Goal: Task Accomplishment & Management: Manage account settings

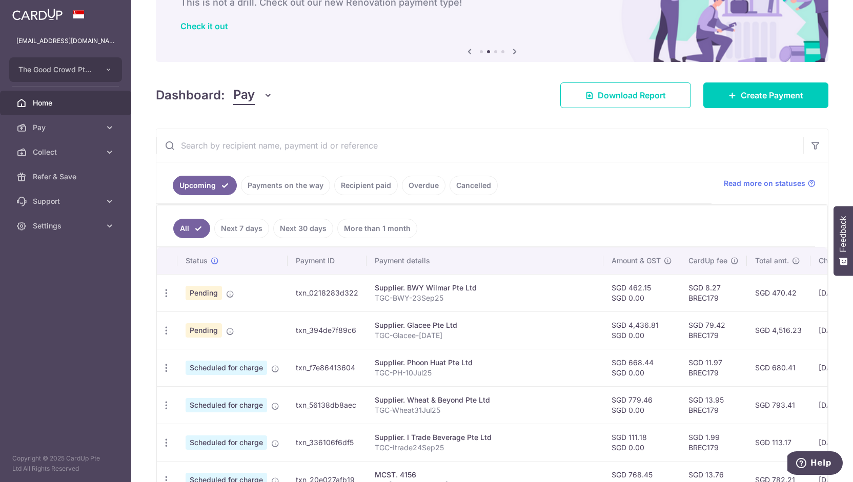
scroll to position [73, 0]
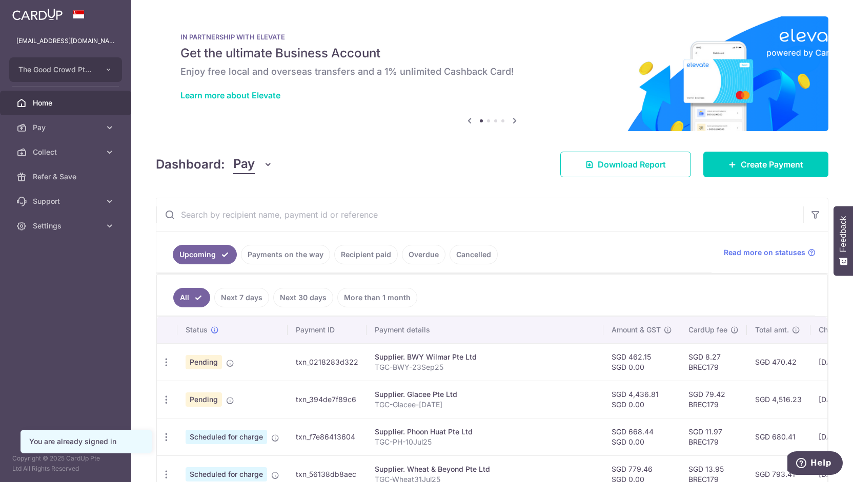
click at [271, 121] on img at bounding box center [492, 73] width 672 height 115
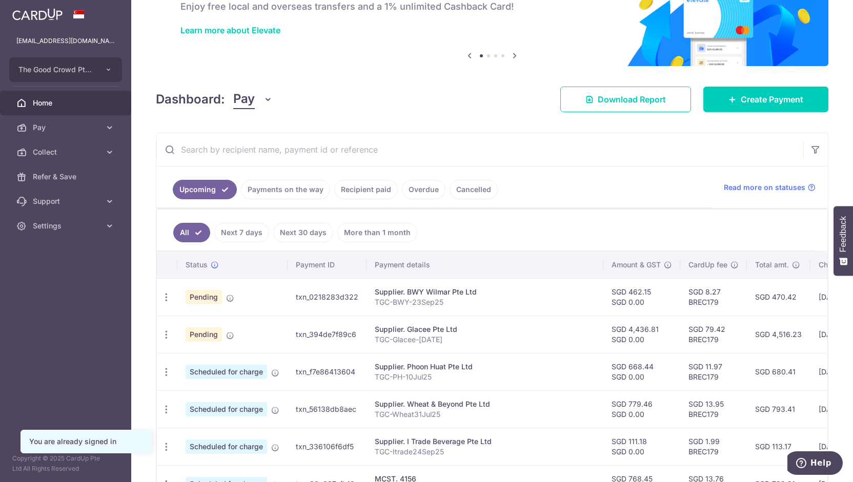
scroll to position [70, 0]
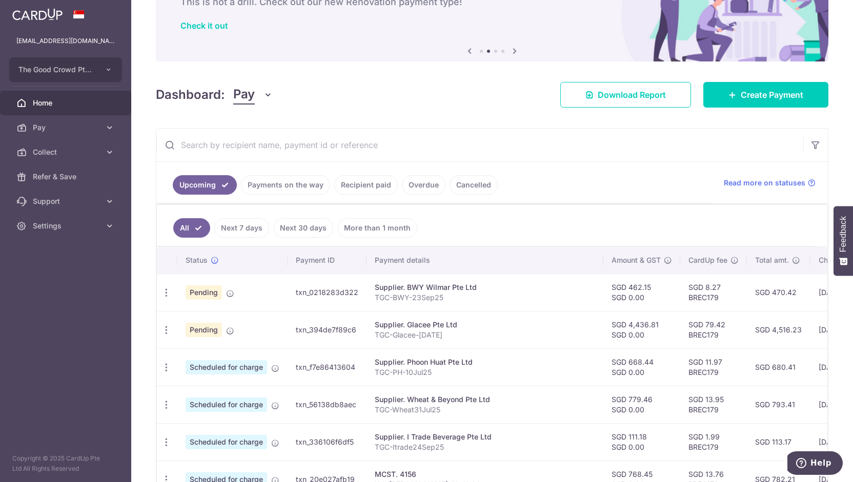
click at [417, 187] on link "Overdue" at bounding box center [424, 184] width 44 height 19
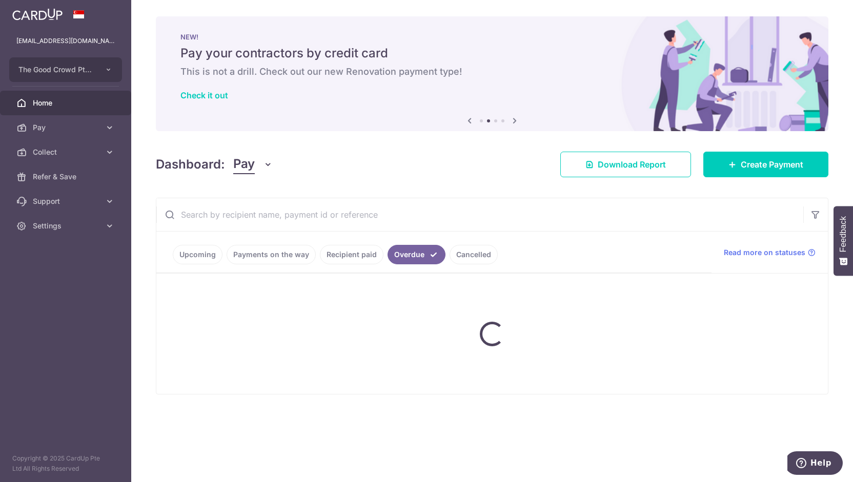
scroll to position [0, 0]
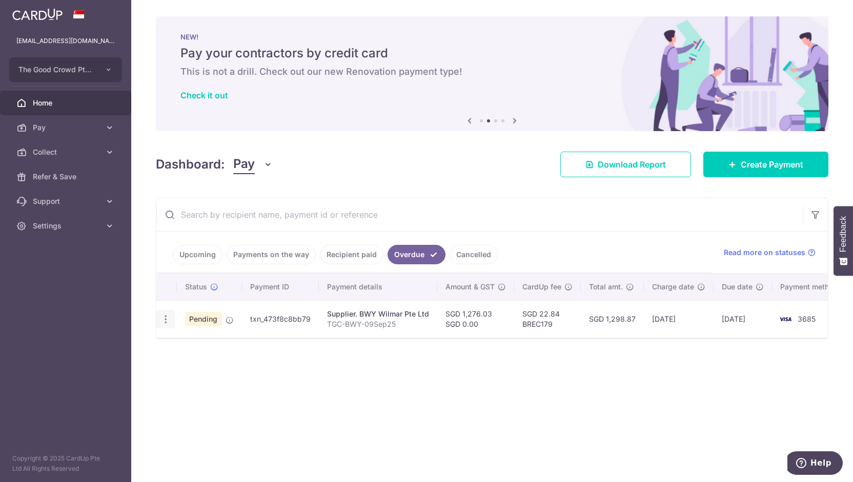
click at [170, 320] on div "Update payment Cancel payment Upload doc" at bounding box center [165, 319] width 19 height 19
click at [164, 318] on icon "button" at bounding box center [165, 319] width 11 height 11
click at [190, 348] on span "Update payment" at bounding box center [220, 347] width 70 height 12
radio input "true"
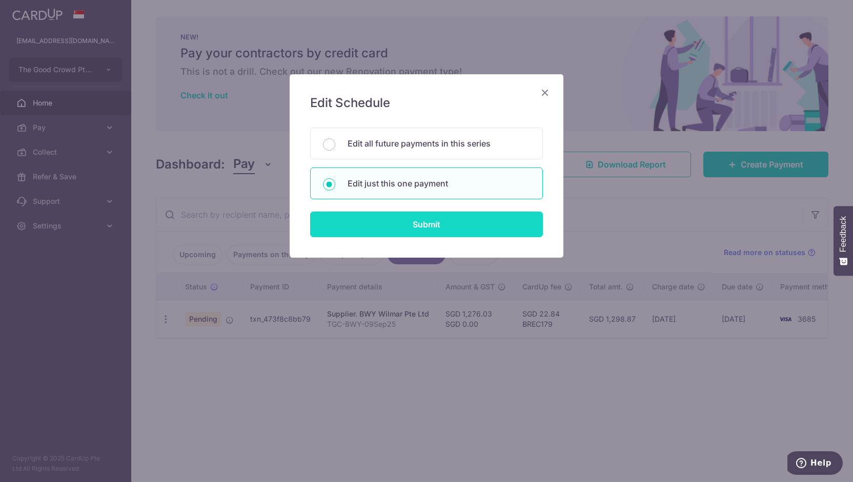
click at [344, 223] on input "Submit" at bounding box center [426, 225] width 233 height 26
radio input "true"
type input "1,276.03"
type input "0.00"
type input "19/09/2025"
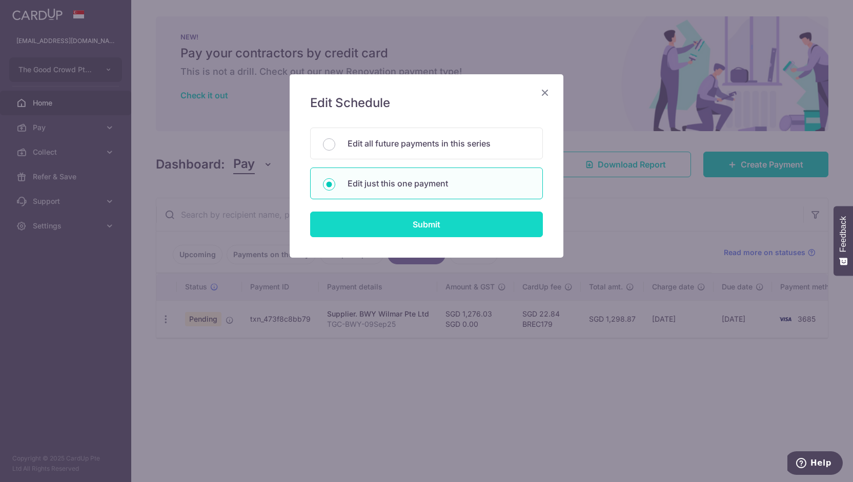
type input "TGC-BWY-09Sep25"
type input "TGCBWY23Sep25"
type input "BREC179"
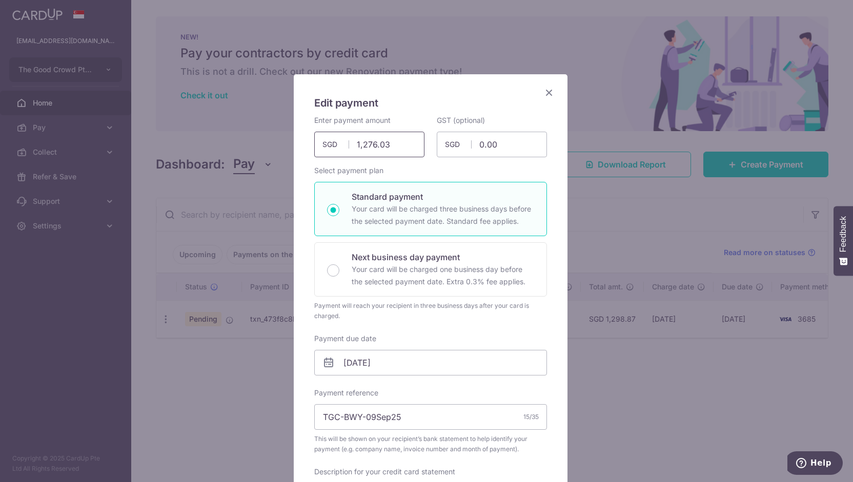
drag, startPoint x: 398, startPoint y: 147, endPoint x: 237, endPoint y: 126, distance: 162.3
click at [243, 128] on div "Edit payment By clicking apply, you will make changes to all payments to BWY Wi…" at bounding box center [426, 241] width 853 height 482
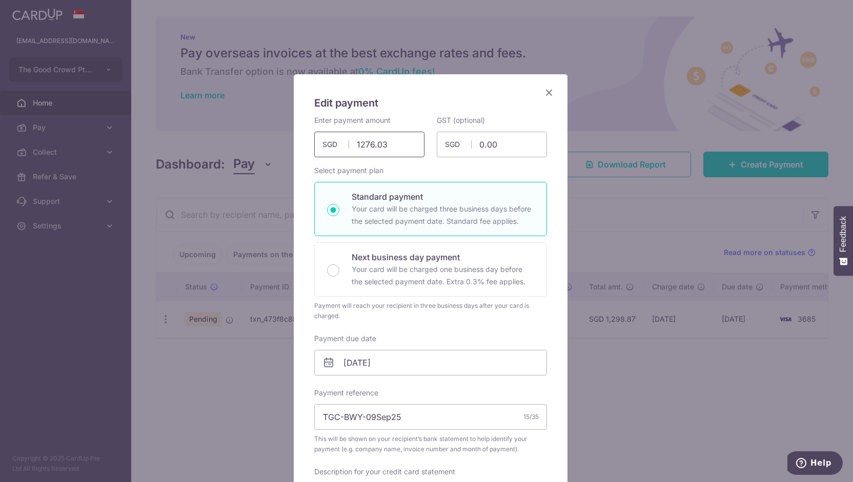
drag, startPoint x: 385, startPoint y: 149, endPoint x: 281, endPoint y: 145, distance: 104.6
click at [281, 145] on div "Edit payment By clicking apply, you will make changes to all payments to BWY Wi…" at bounding box center [426, 241] width 853 height 482
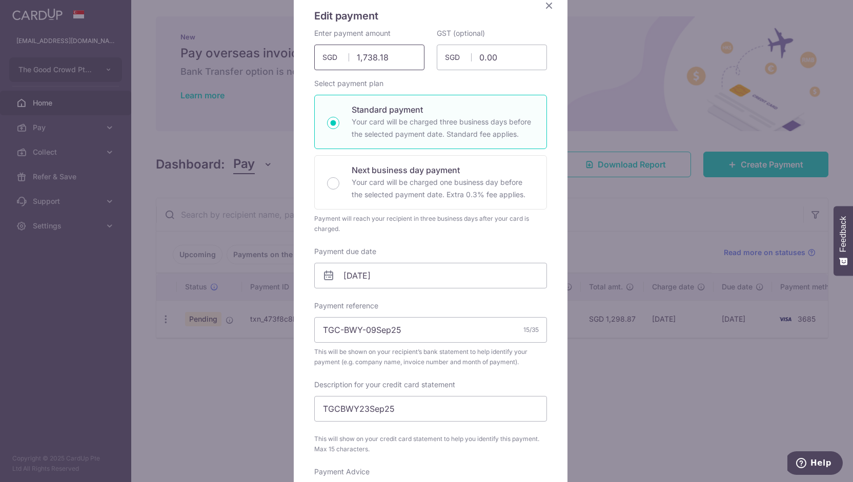
scroll to position [89, 0]
type input "1,738.18"
click at [341, 271] on input "19/09/2025" at bounding box center [430, 274] width 233 height 26
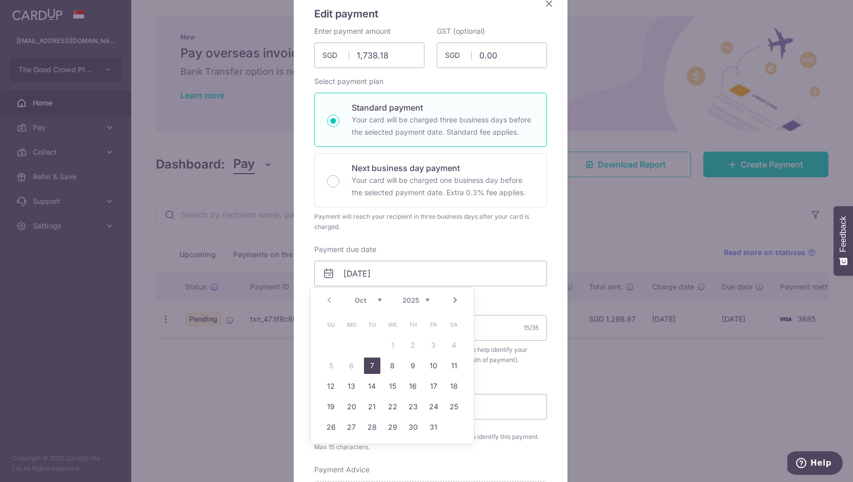
click at [372, 368] on link "7" at bounding box center [372, 366] width 16 height 16
type input "[DATE]"
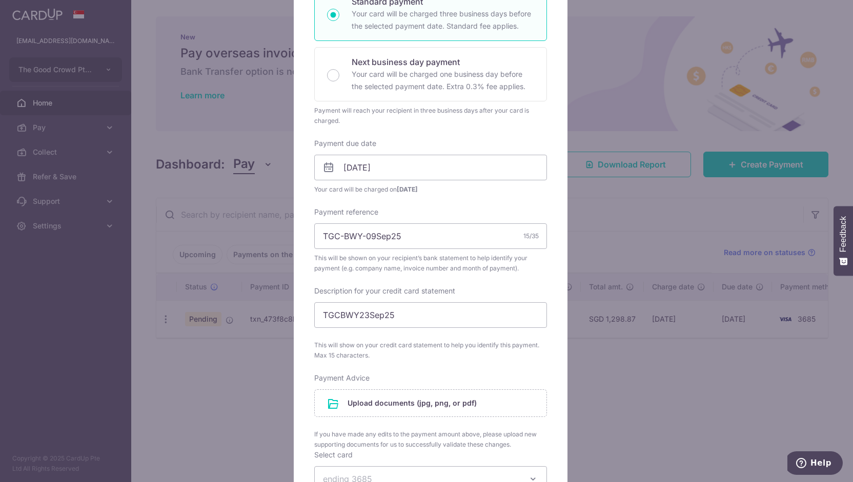
scroll to position [196, 0]
click at [364, 238] on input "TGC-BWY-09Sep25" at bounding box center [430, 236] width 233 height 26
type input "TGC-BWY-30Sep25"
click at [360, 314] on input "TGCBWY23Sep25" at bounding box center [430, 315] width 233 height 26
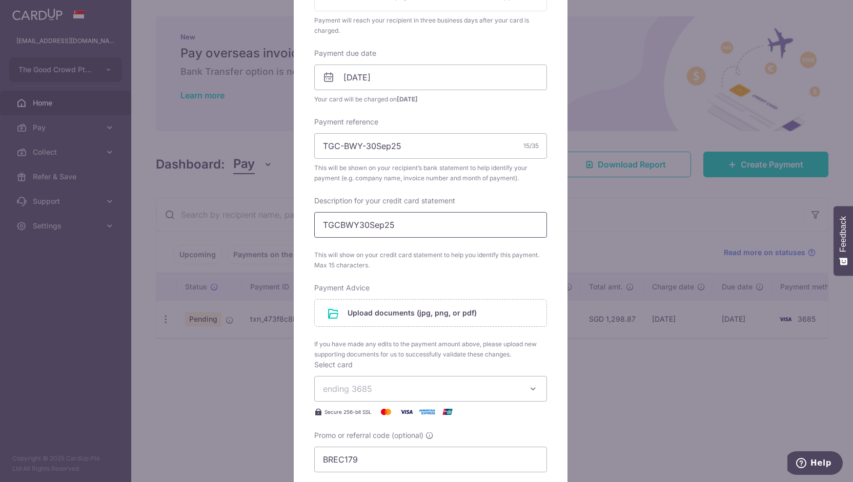
scroll to position [293, 0]
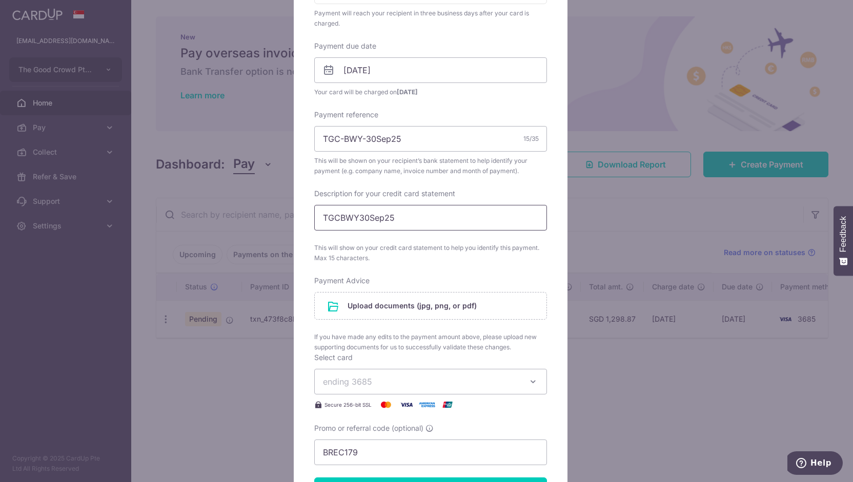
type input "TGCBWY30Sep25"
click at [360, 314] on input "file" at bounding box center [431, 306] width 232 height 27
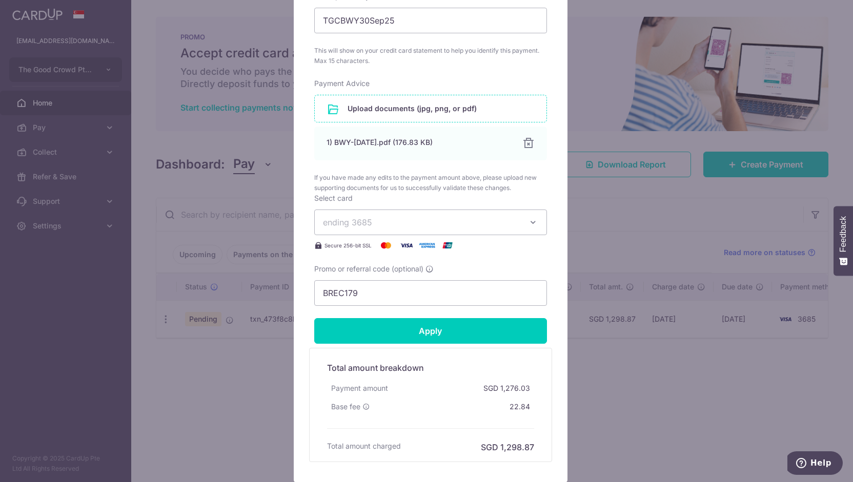
scroll to position [491, 0]
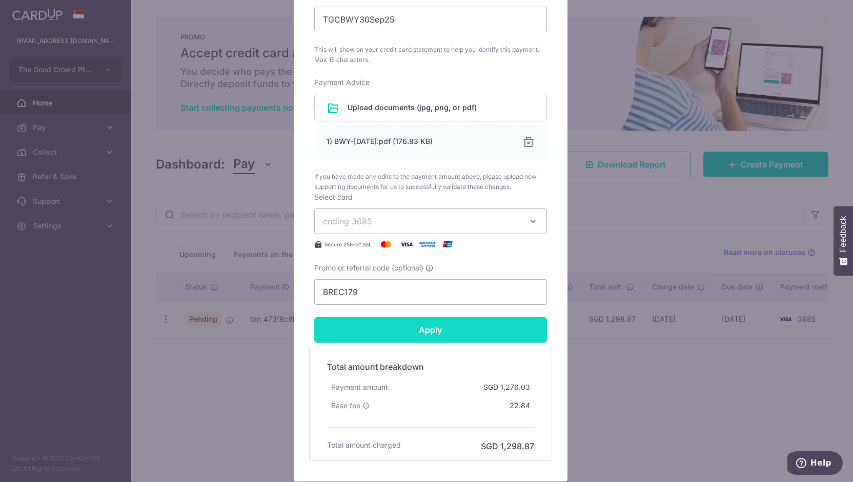
click at [418, 324] on input "Apply" at bounding box center [430, 330] width 233 height 26
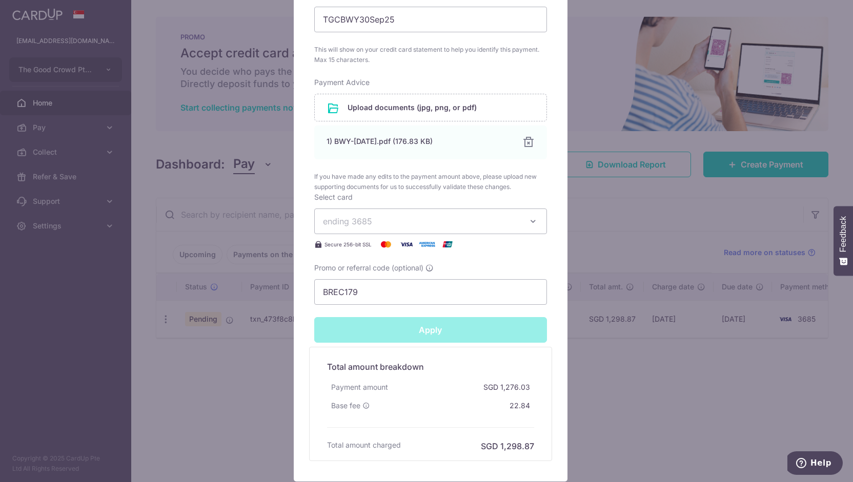
type input "Successfully Applied"
click at [264, 399] on div "Edit payment By clicking apply, you will make changes to all payments to BWY Wi…" at bounding box center [426, 241] width 853 height 482
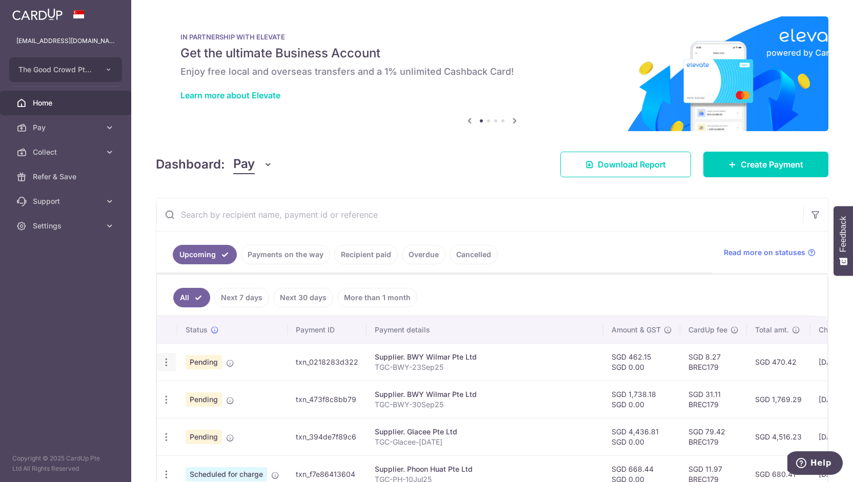
click at [168, 357] on icon "button" at bounding box center [166, 362] width 11 height 11
click at [188, 388] on span "Update payment" at bounding box center [221, 390] width 70 height 12
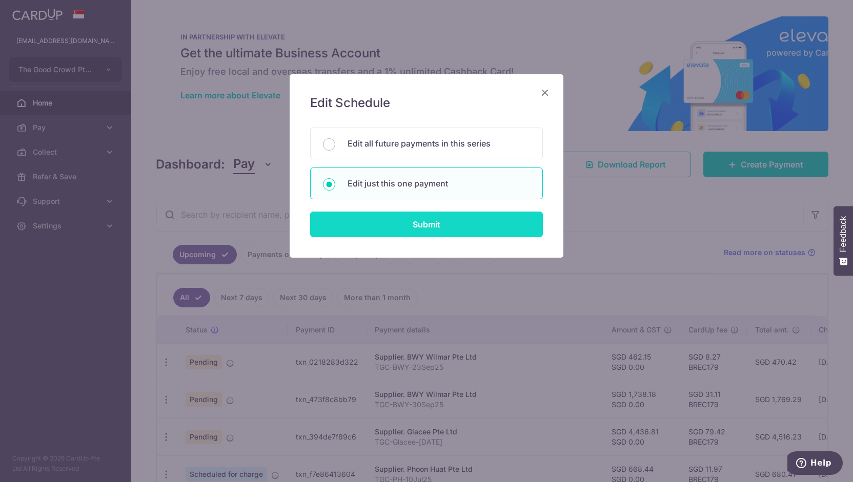
click at [390, 221] on input "Submit" at bounding box center [426, 225] width 233 height 26
radio input "true"
type input "462.15"
type input "0.00"
type input "[DATE]"
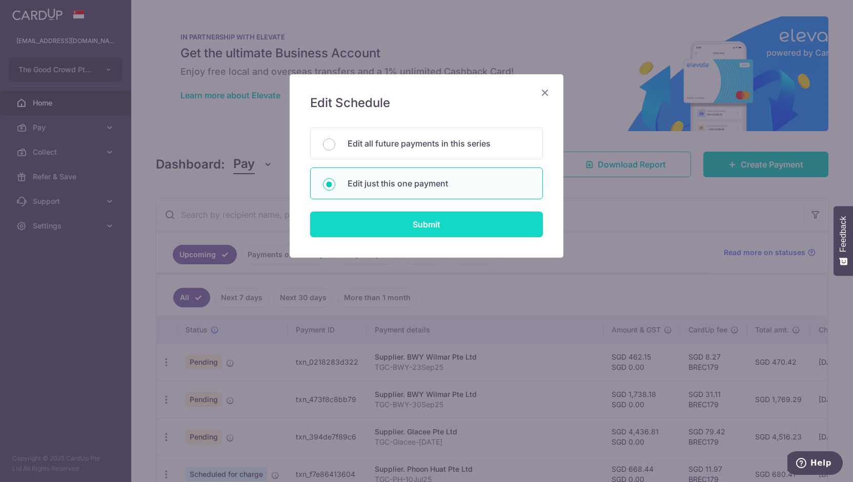
type input "TGC-BWY-23Sep25"
type input "TGCBWY30Sep25"
type input "BREC179"
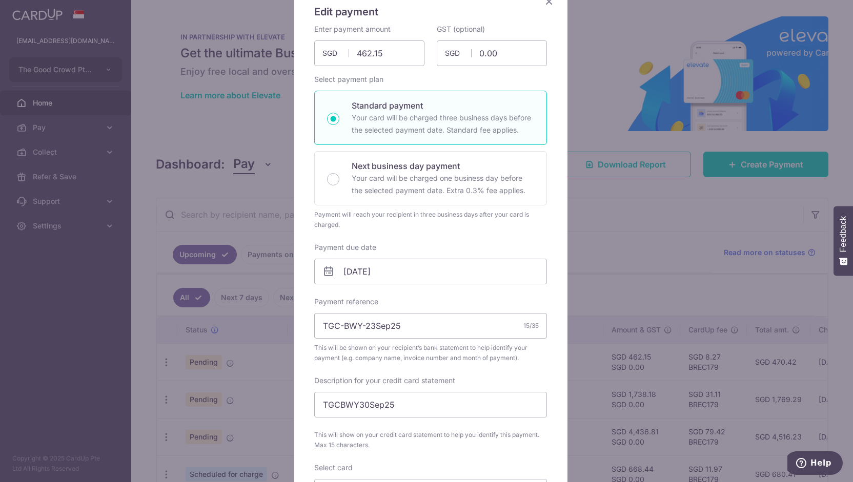
scroll to position [93, 0]
click at [378, 264] on input "[DATE]" at bounding box center [430, 270] width 233 height 26
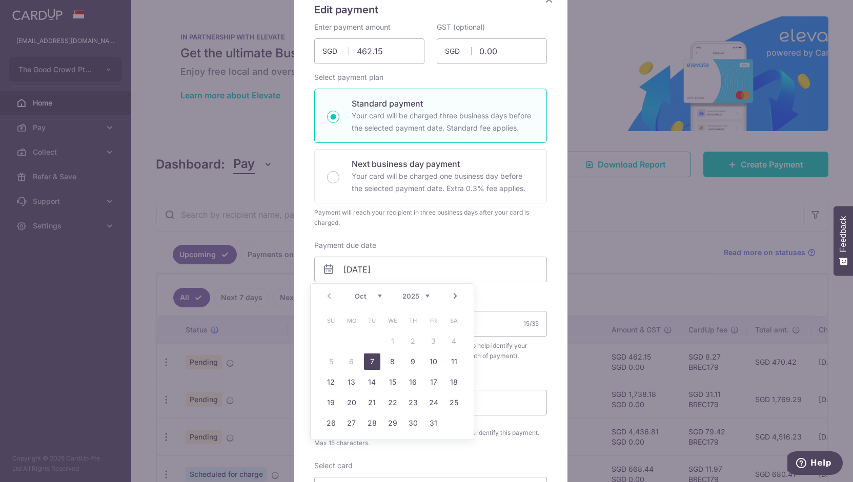
click at [453, 302] on link "Next" at bounding box center [455, 296] width 12 height 12
click at [455, 344] on link "1" at bounding box center [454, 341] width 16 height 16
type input "[DATE]"
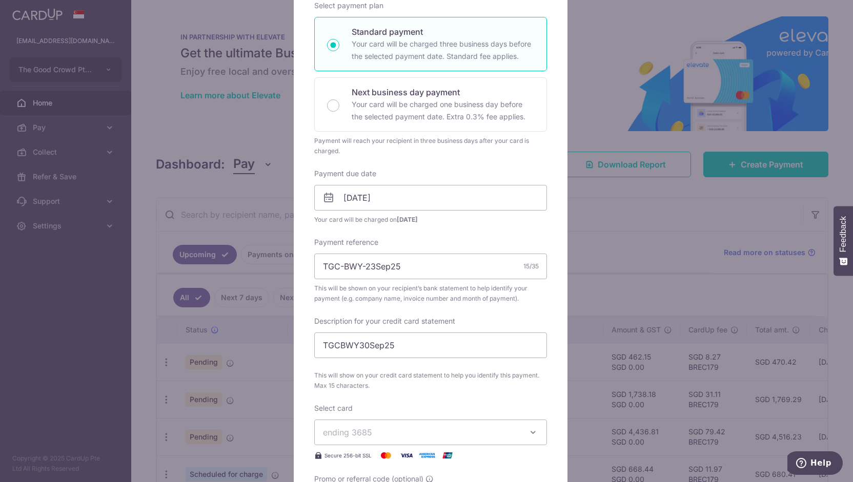
scroll to position [237, 0]
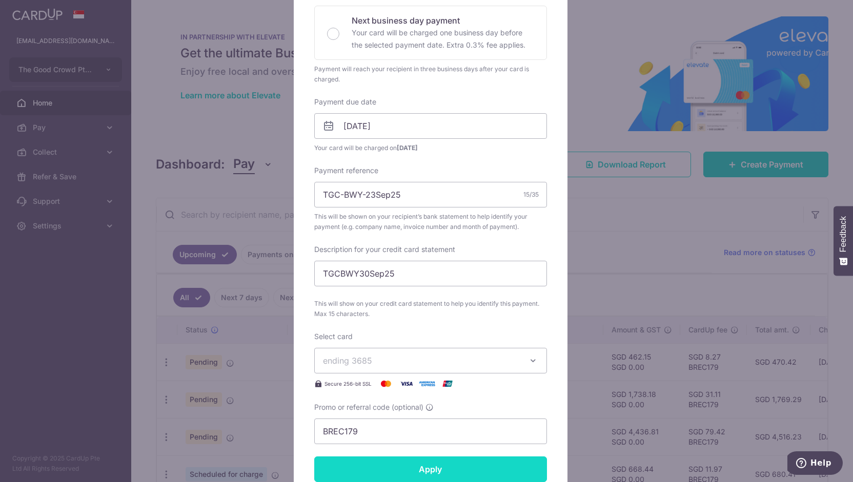
click at [361, 463] on input "Apply" at bounding box center [430, 470] width 233 height 26
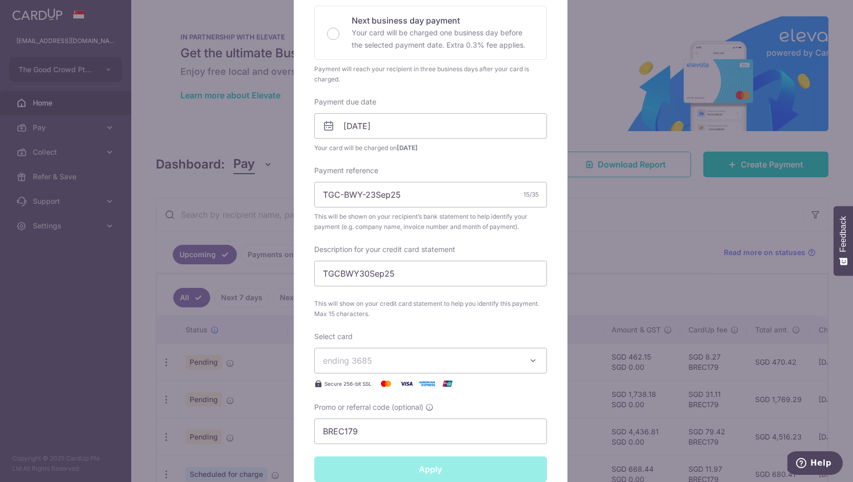
type input "Successfully Applied"
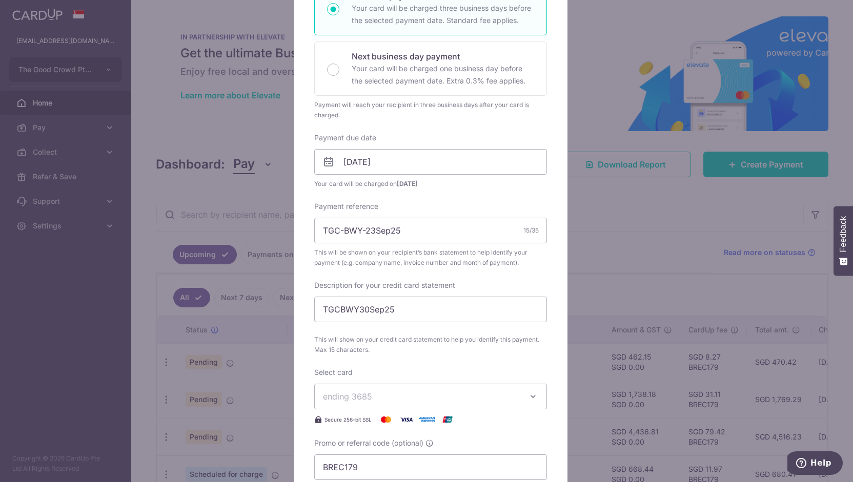
scroll to position [272, 0]
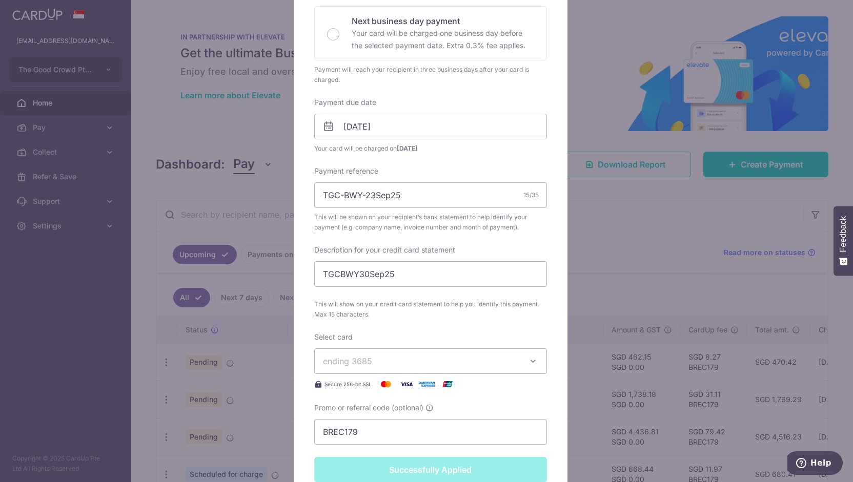
click at [263, 368] on div "Edit payment By clicking apply, you will make changes to all payments to BWY Wi…" at bounding box center [426, 241] width 853 height 482
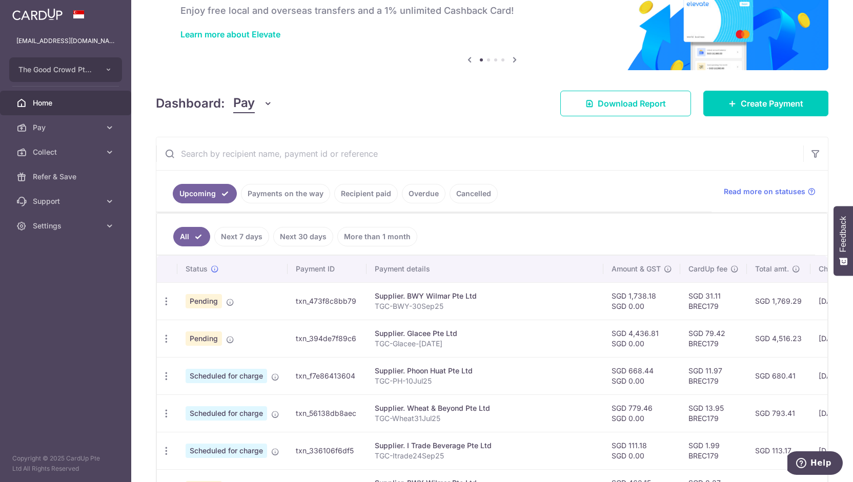
scroll to position [61, 0]
click at [168, 370] on icon "button" at bounding box center [166, 375] width 11 height 11
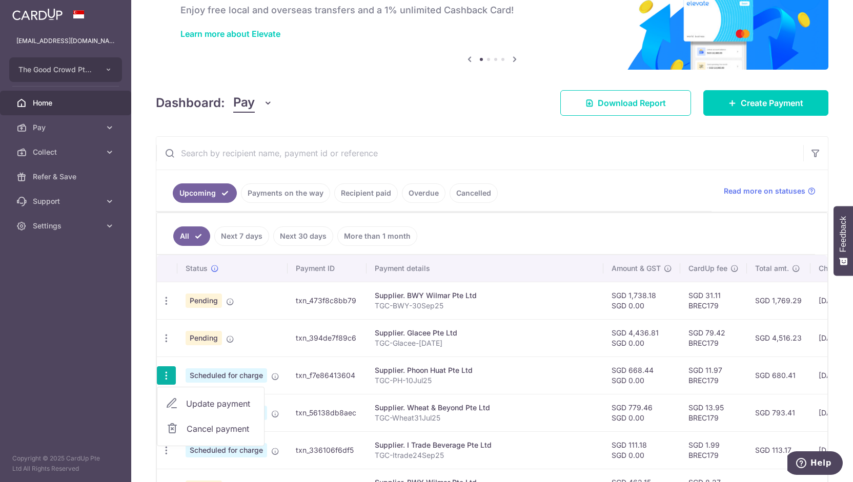
click at [201, 402] on span "Update payment" at bounding box center [221, 404] width 70 height 12
radio input "true"
type input "668.44"
type input "0.00"
type input "23/10/2025"
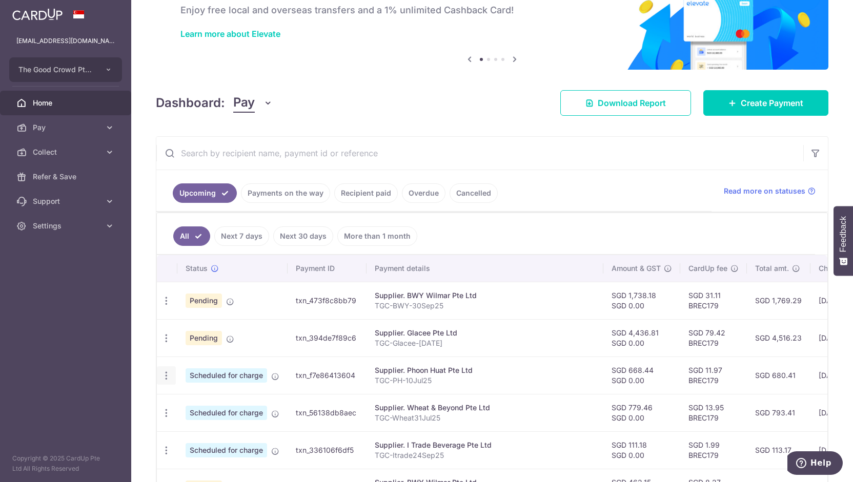
type input "TGC-PH-10Jul25"
type input "TGCPH28Aug25"
type input "BREC179"
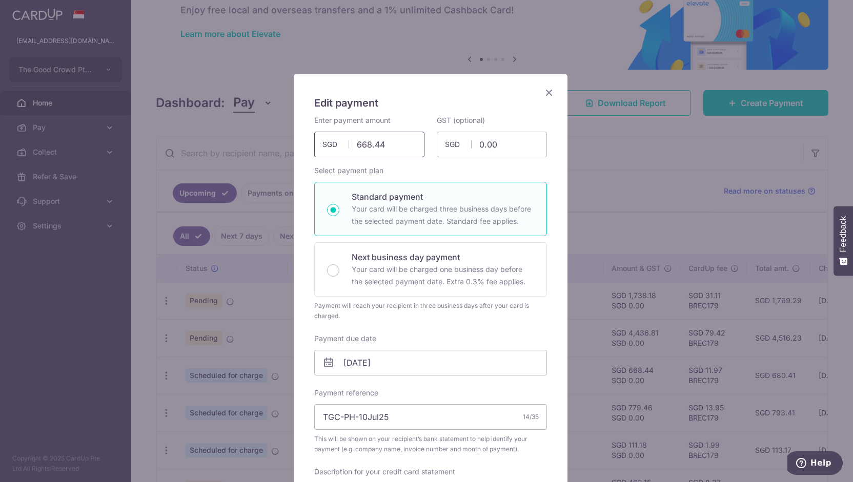
drag, startPoint x: 387, startPoint y: 144, endPoint x: 248, endPoint y: 159, distance: 140.2
click at [294, 159] on div "Edit payment By clicking apply, you will make changes to all payments to Phoon …" at bounding box center [431, 458] width 274 height 769
type input "313.16"
click at [365, 360] on input "23/10/2025" at bounding box center [430, 363] width 233 height 26
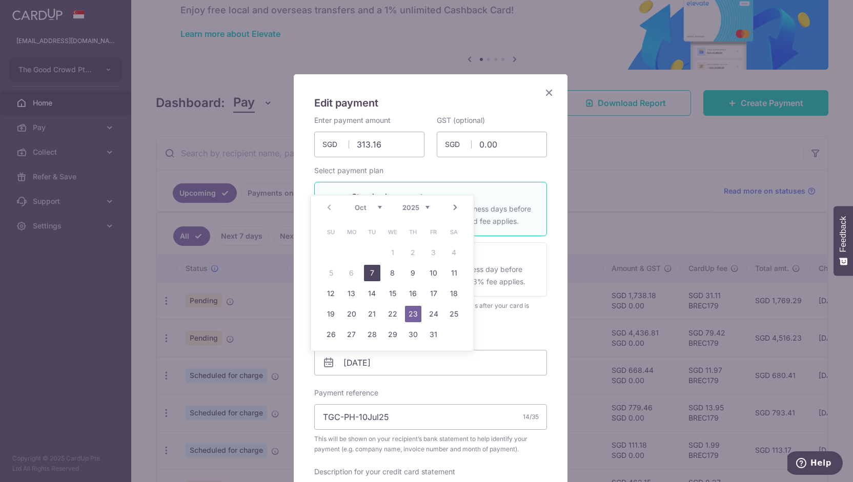
click at [368, 277] on link "7" at bounding box center [372, 273] width 16 height 16
type input "[DATE]"
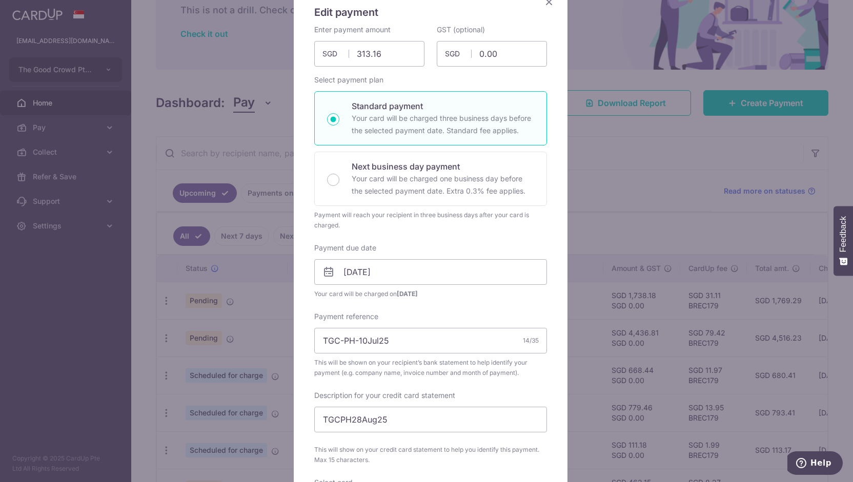
scroll to position [96, 0]
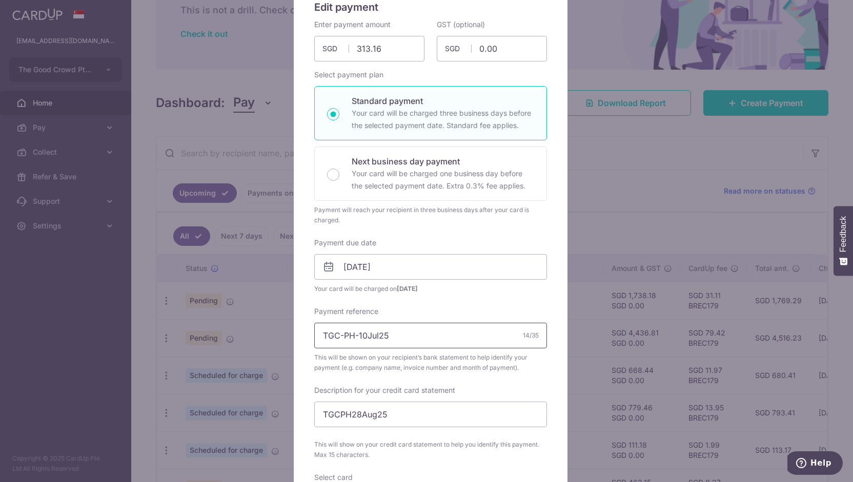
click at [365, 331] on input "TGC-PH-10Jul25" at bounding box center [430, 336] width 233 height 26
type input "TGC-PH-01Oct25"
drag, startPoint x: 348, startPoint y: 414, endPoint x: 374, endPoint y: 413, distance: 26.1
click at [374, 413] on input "TGCPH28Aug25" at bounding box center [430, 415] width 233 height 26
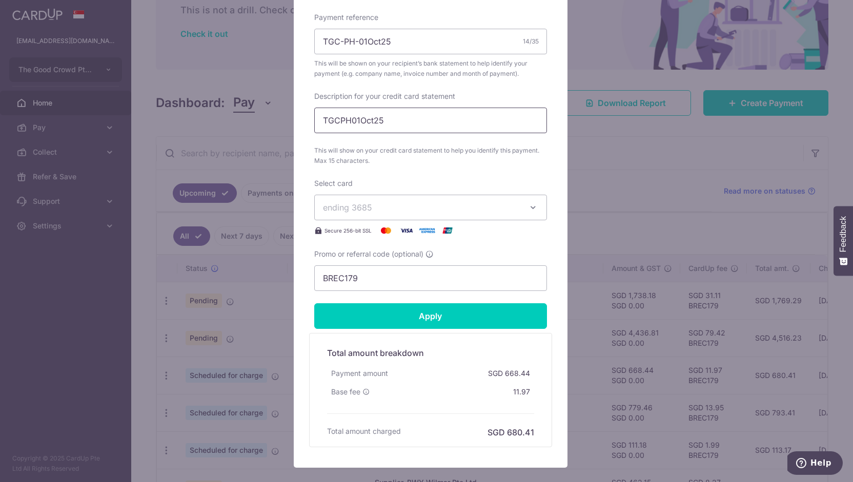
scroll to position [401, 0]
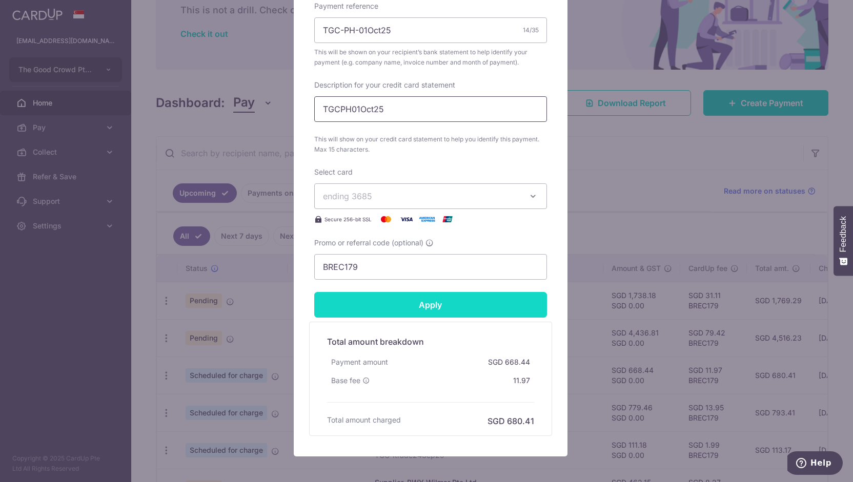
type input "TGCPH01Oct25"
click at [405, 304] on input "Apply" at bounding box center [430, 305] width 233 height 26
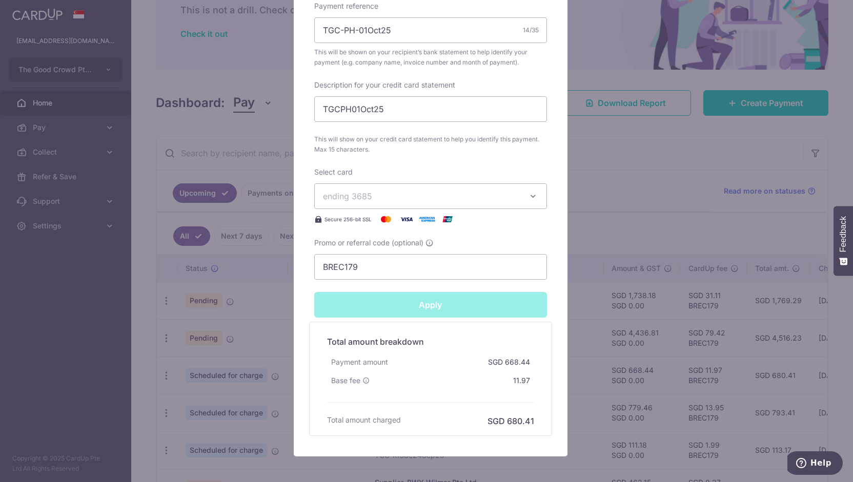
type input "Successfully Applied"
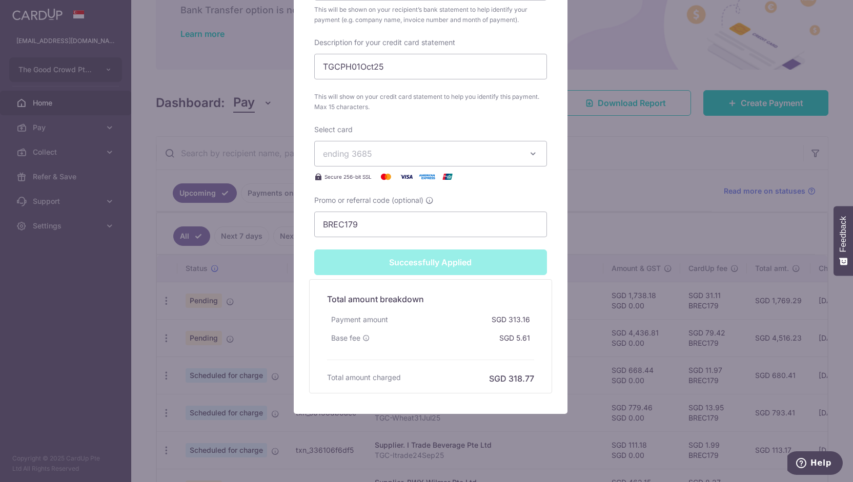
scroll to position [483, 0]
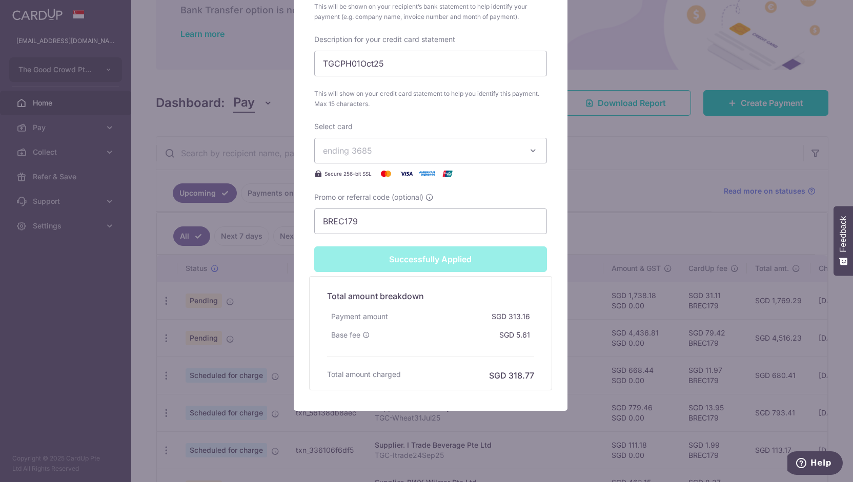
click at [422, 299] on h5 "Total amount breakdown" at bounding box center [430, 296] width 207 height 12
click at [610, 214] on div "Edit payment By clicking apply, you will make changes to all payments to Phoon …" at bounding box center [426, 241] width 853 height 482
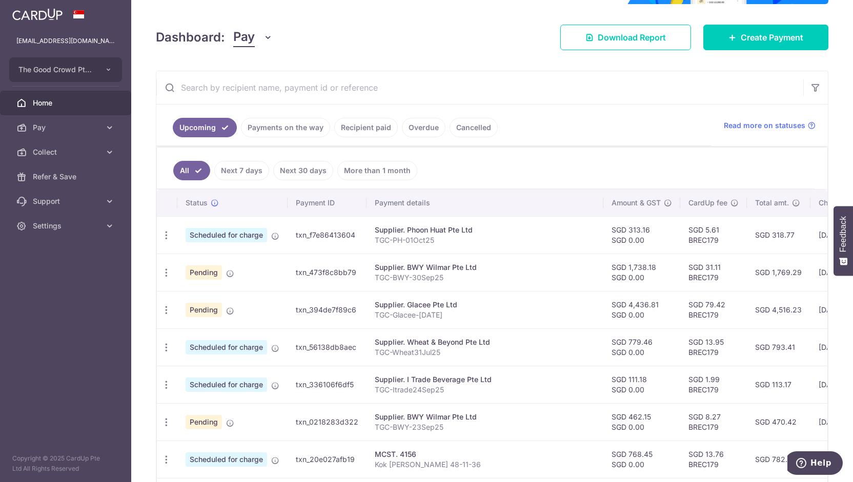
scroll to position [128, 0]
click at [169, 306] on icon "button" at bounding box center [166, 309] width 11 height 11
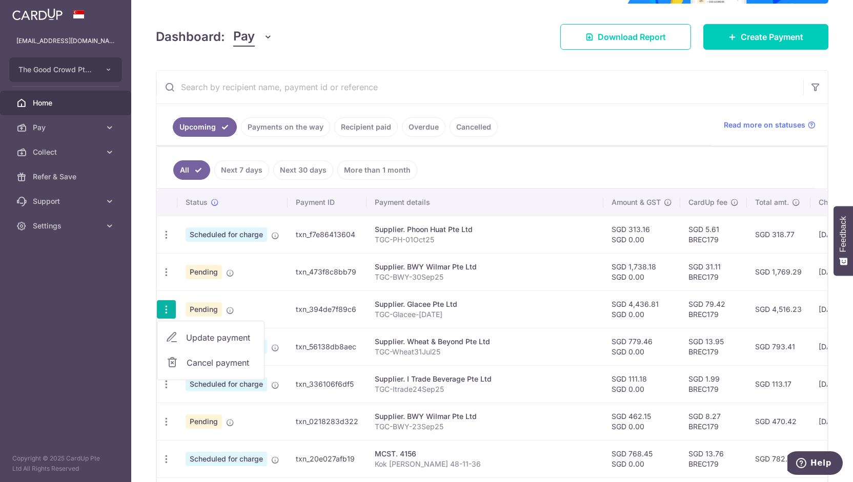
click at [191, 332] on span "Update payment" at bounding box center [221, 338] width 70 height 12
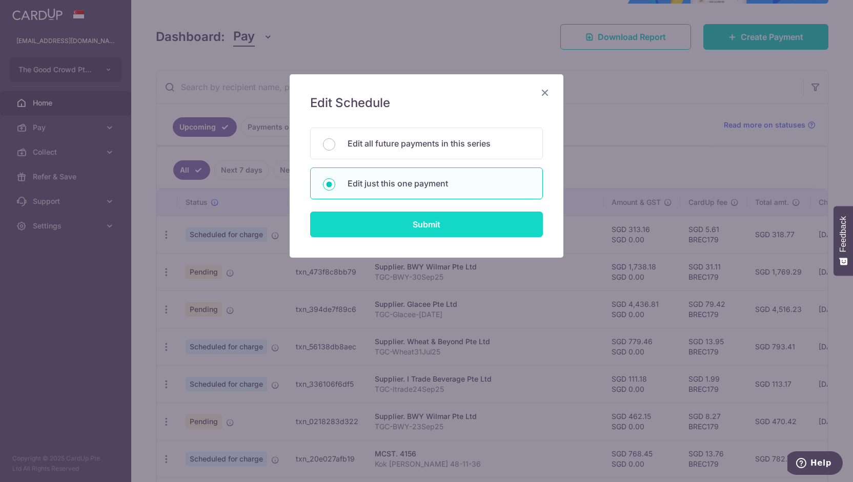
click at [376, 216] on input "Submit" at bounding box center [426, 225] width 233 height 26
radio input "true"
type input "4,436.81"
type input "0.00"
type input "[DATE]"
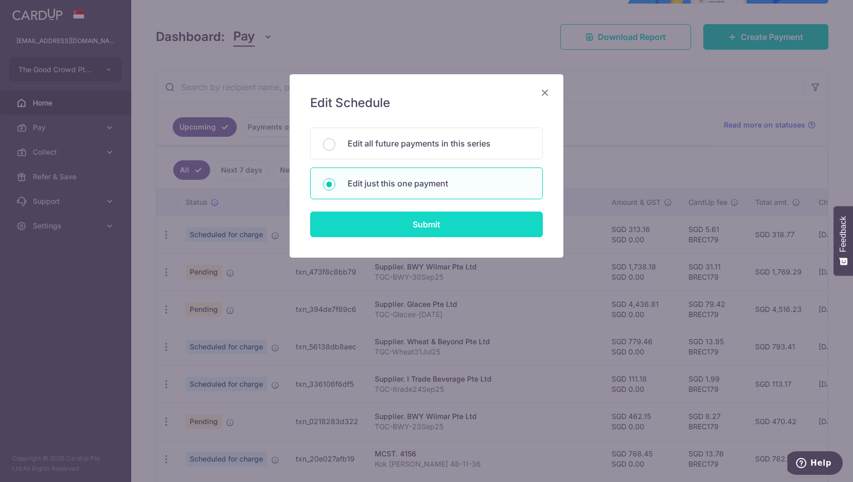
type input "TGC-Glacee-[DATE]"
type input "TGCGlaceeAug25"
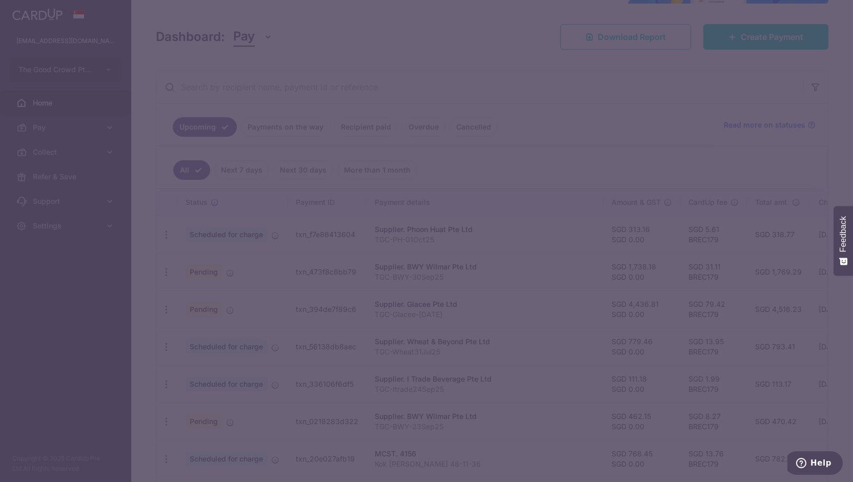
type input "BREC179"
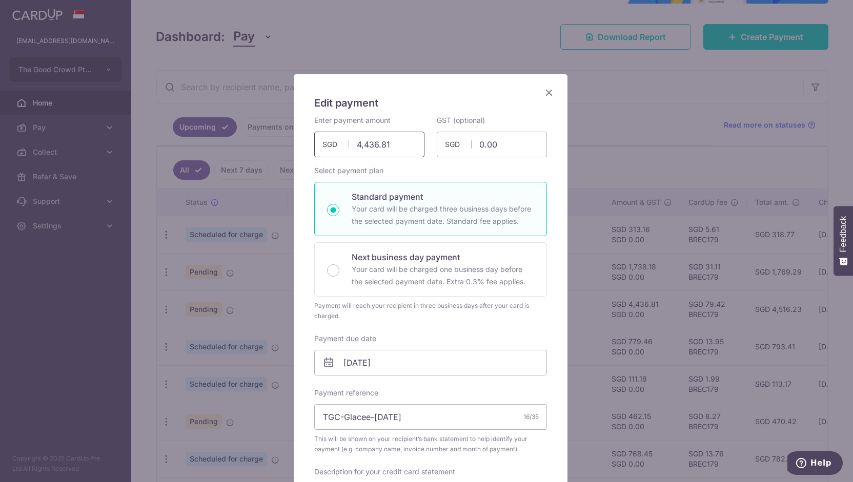
drag, startPoint x: 394, startPoint y: 149, endPoint x: 297, endPoint y: 148, distance: 96.9
click at [298, 148] on div "Edit payment By clicking apply, you will make changes to all payments to Glacee…" at bounding box center [431, 458] width 274 height 769
type input "4"
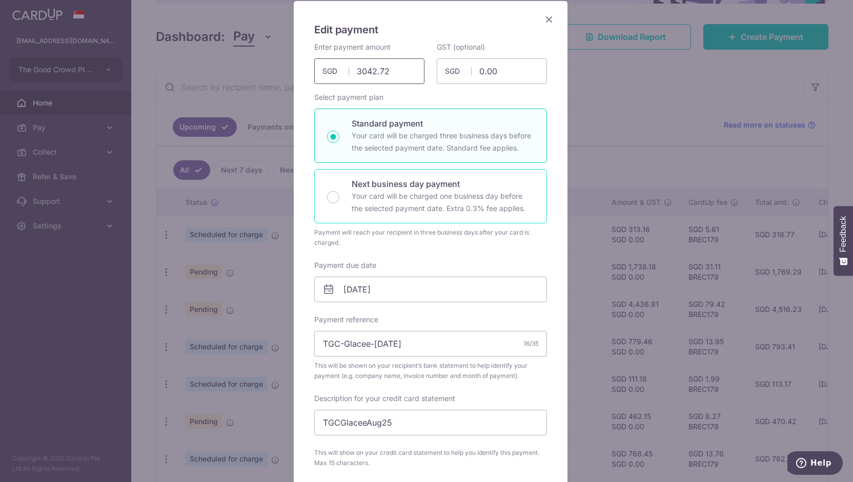
scroll to position [75, 0]
type input "3,042.72"
drag, startPoint x: 371, startPoint y: 343, endPoint x: 417, endPoint y: 338, distance: 45.8
click at [417, 338] on input "TGC-Glacee-[DATE]" at bounding box center [430, 342] width 233 height 26
type input "TGC-Glacee-[DATE]"
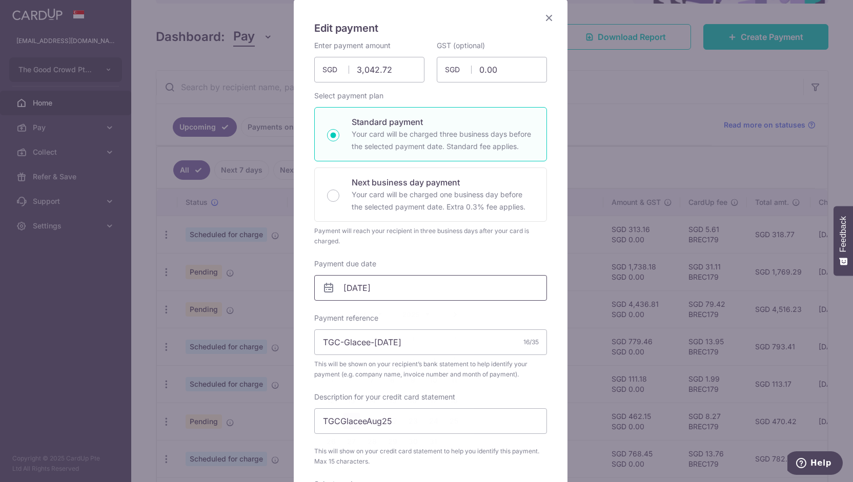
click at [390, 290] on input "20/10/2025" at bounding box center [430, 288] width 233 height 26
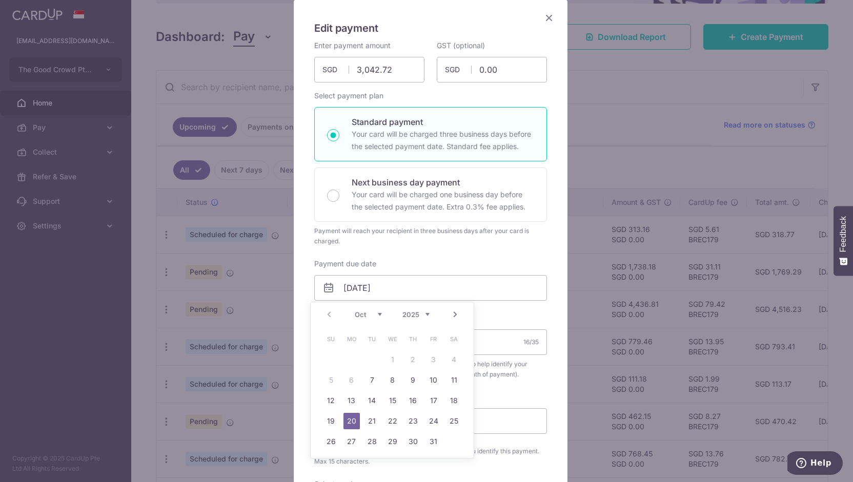
click at [346, 390] on td "13" at bounding box center [351, 400] width 20 height 20
type input "[DATE]"
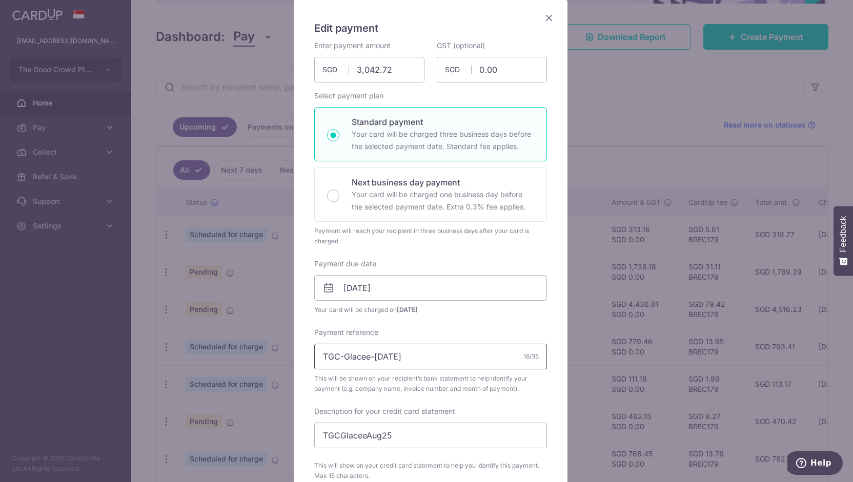
click at [361, 358] on input "TGC-Glacee-[DATE]" at bounding box center [430, 357] width 233 height 26
click at [370, 355] on input "TGC-Glacee-[DATE]" at bounding box center [430, 357] width 233 height 26
drag, startPoint x: 364, startPoint y: 437, endPoint x: 375, endPoint y: 434, distance: 11.8
click at [375, 434] on input "TGCGlaceeAug25" at bounding box center [430, 436] width 233 height 26
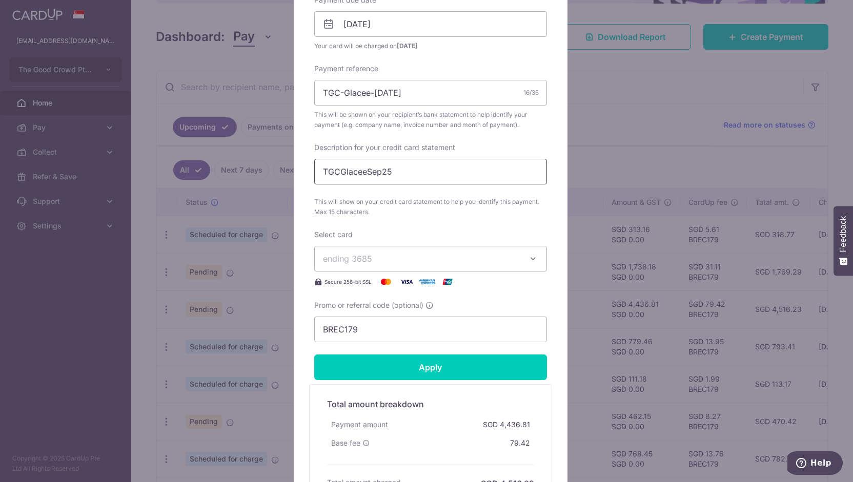
scroll to position [342, 0]
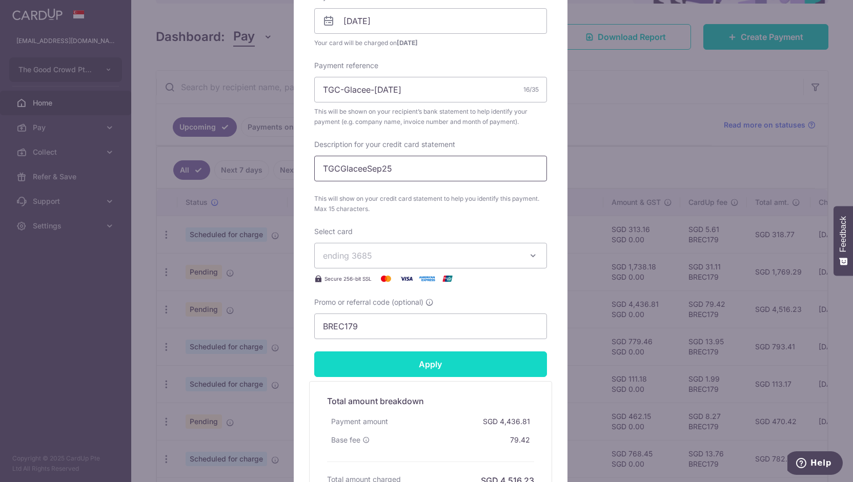
type input "TGCGlaceeSep25"
click at [390, 361] on input "Apply" at bounding box center [430, 365] width 233 height 26
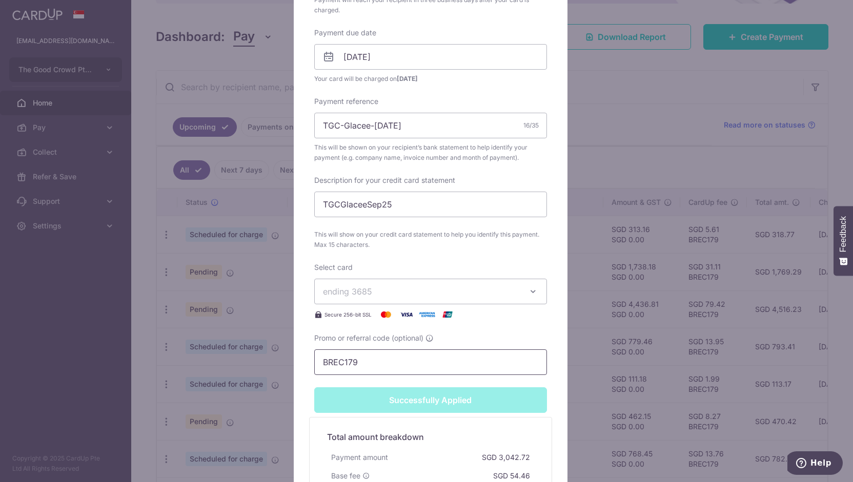
type input "Successfully Applied"
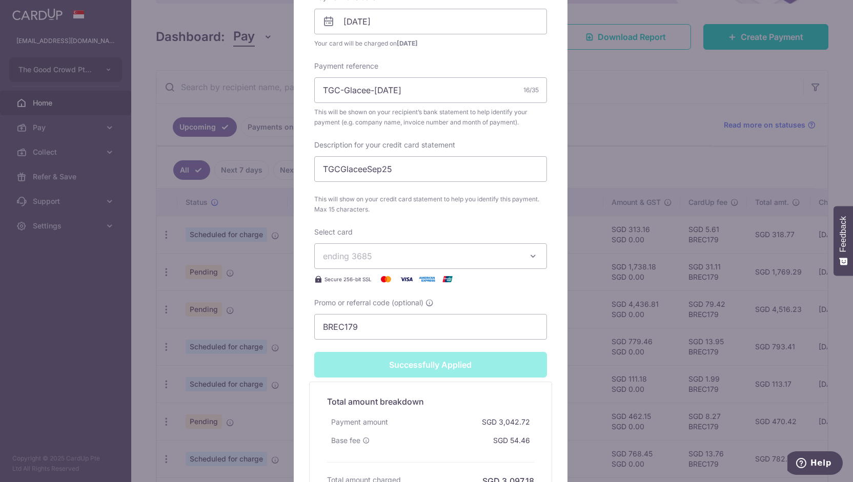
click at [271, 205] on div "Edit payment By clicking apply, you will make changes to all payments to Glacee…" at bounding box center [426, 241] width 853 height 482
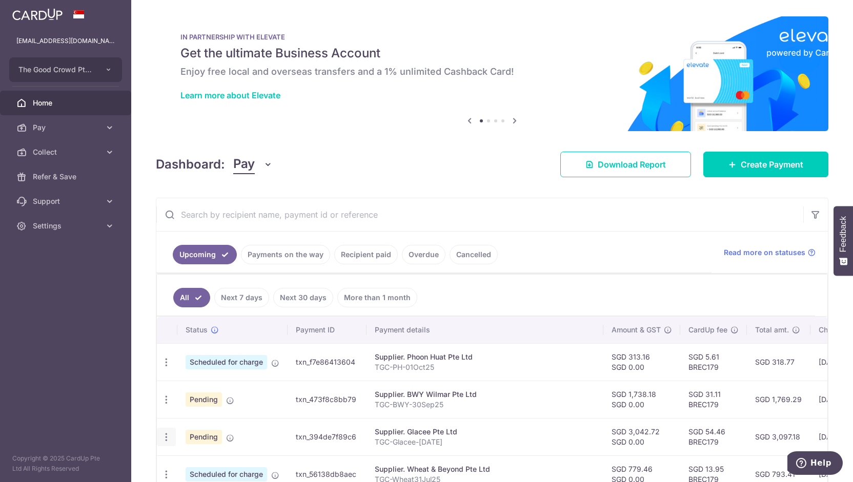
click at [166, 432] on icon "button" at bounding box center [166, 437] width 11 height 11
click at [200, 459] on span "Update payment" at bounding box center [221, 465] width 70 height 12
radio input "true"
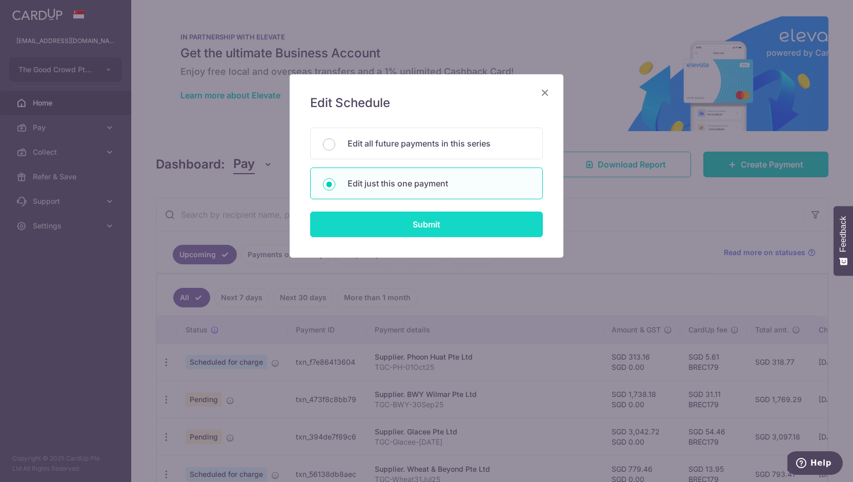
click at [348, 217] on input "Submit" at bounding box center [426, 225] width 233 height 26
radio input "true"
type input "3,042.72"
type input "0.00"
type input "[DATE]"
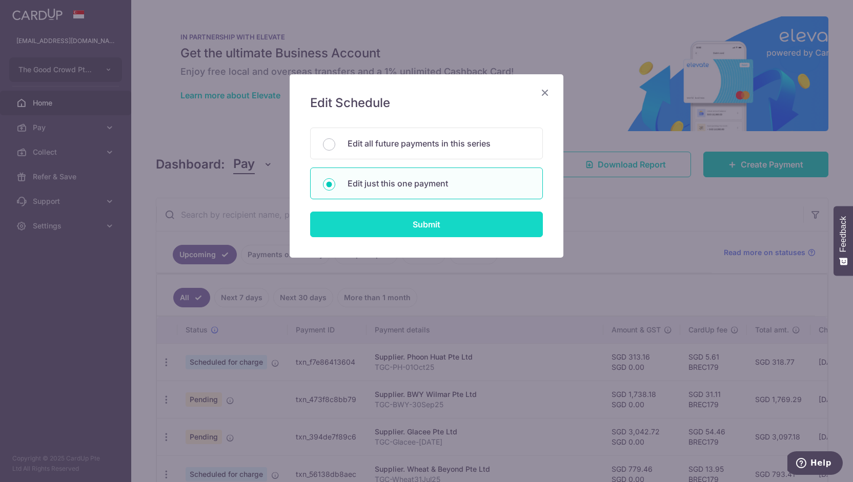
type input "TGC-Glacee-[DATE]"
type input "TGCGlaceeSep25"
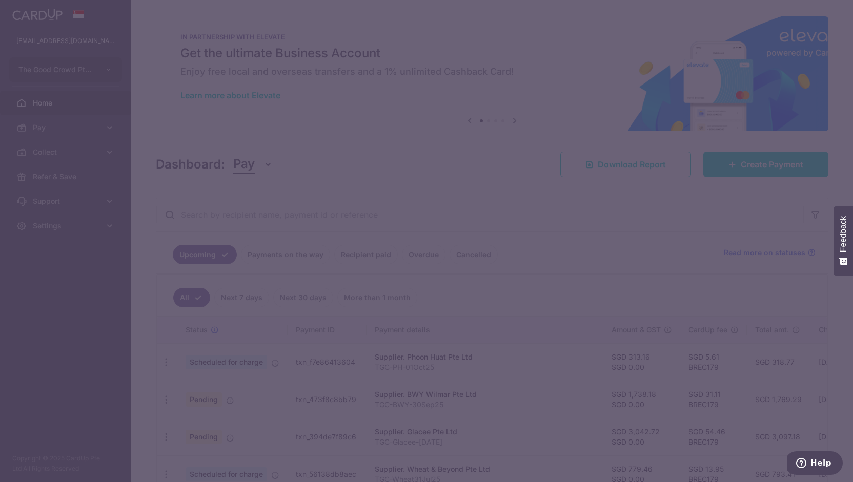
type input "BREC179"
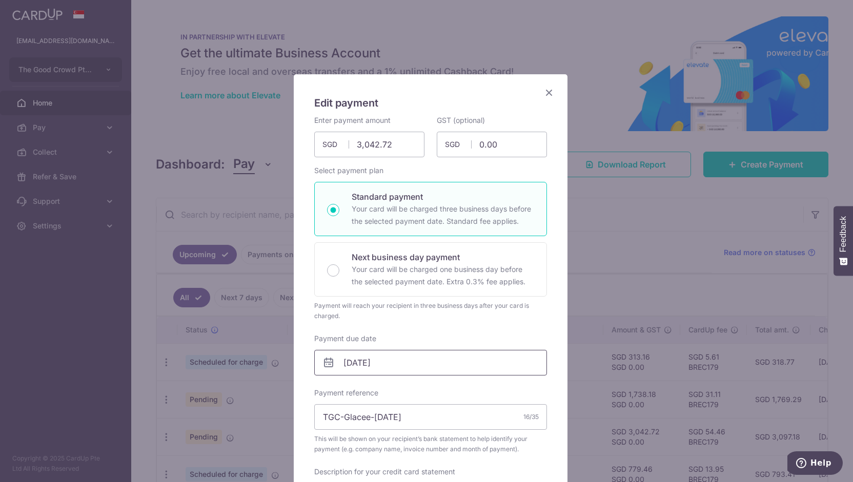
click at [373, 358] on input "[DATE]" at bounding box center [430, 363] width 233 height 26
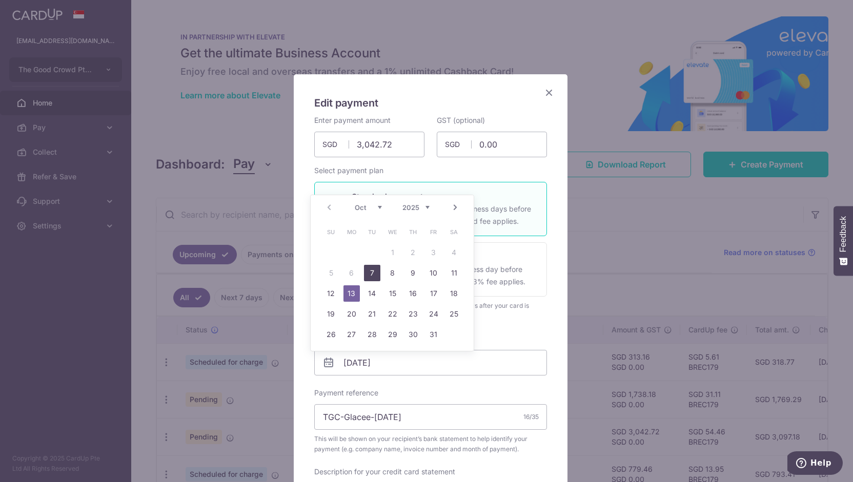
click at [369, 275] on link "7" at bounding box center [372, 273] width 16 height 16
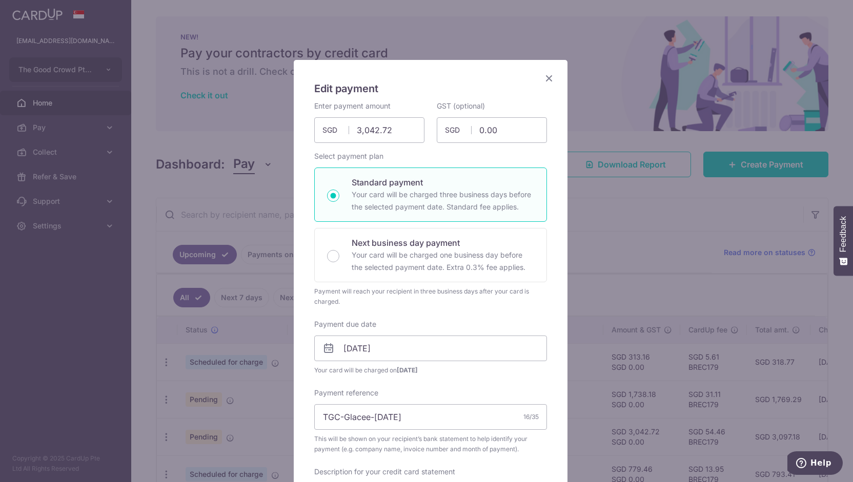
scroll to position [15, 0]
click at [373, 345] on input "[DATE]" at bounding box center [430, 348] width 233 height 26
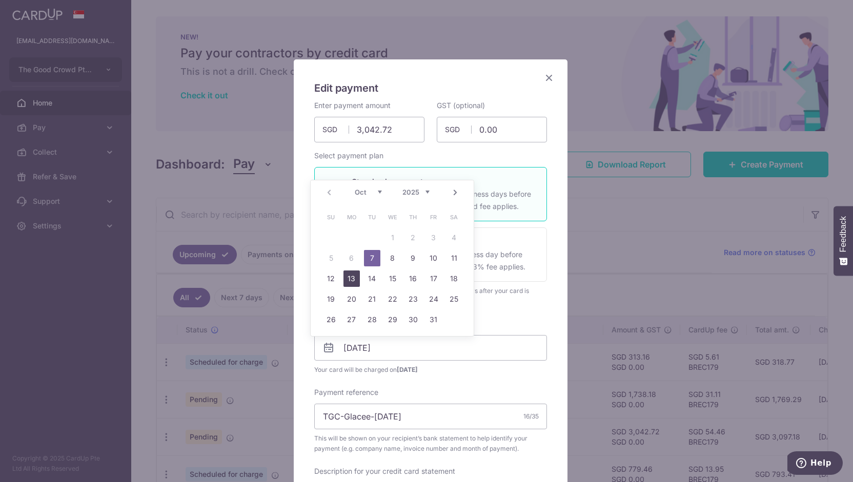
click at [347, 276] on link "13" at bounding box center [351, 279] width 16 height 16
type input "[DATE]"
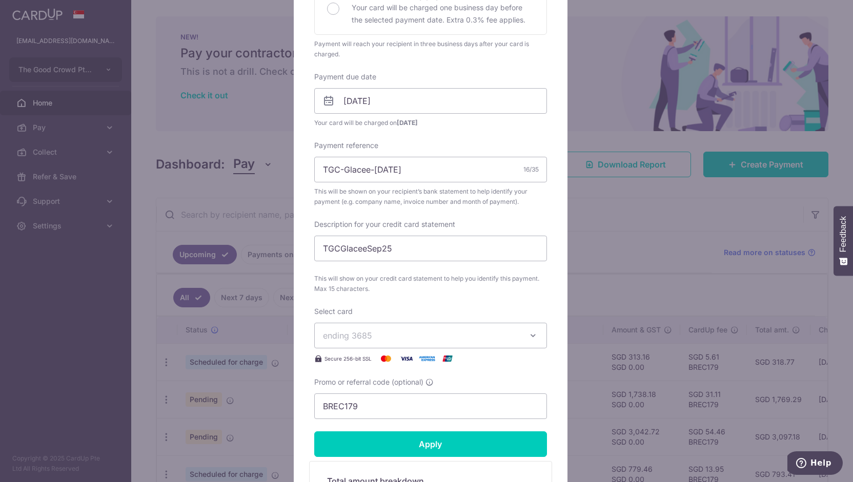
scroll to position [266, 0]
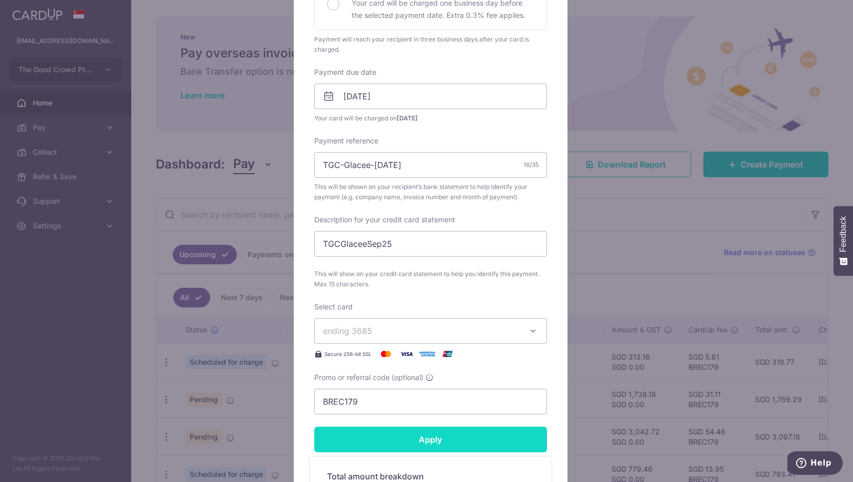
click at [383, 434] on input "Apply" at bounding box center [430, 440] width 233 height 26
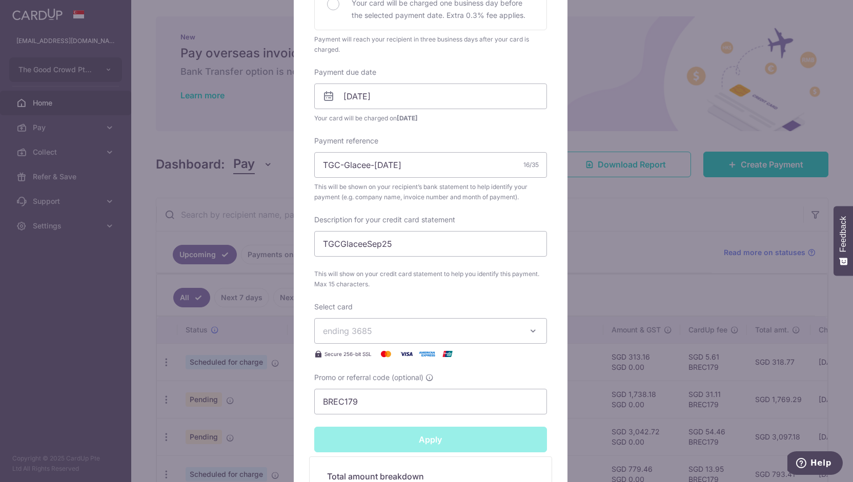
type input "Successfully Applied"
click at [272, 375] on div "Edit payment By clicking apply, you will make changes to all payments to Glacee…" at bounding box center [426, 241] width 853 height 482
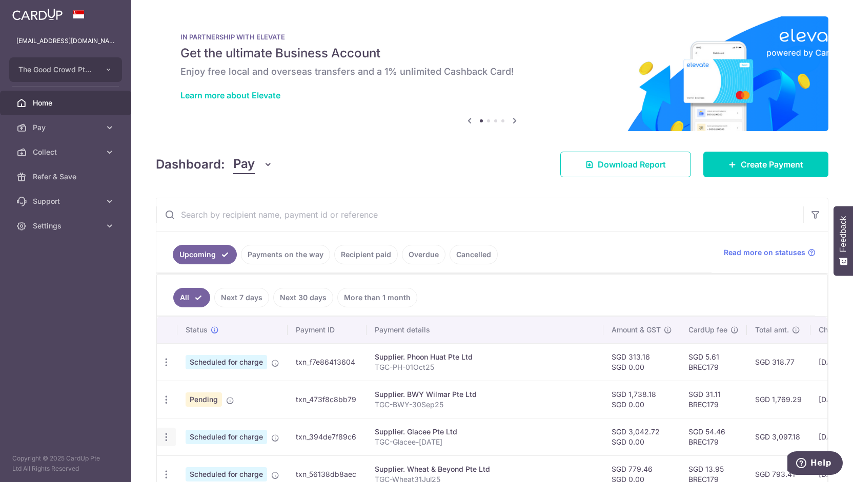
click at [169, 435] on icon "button" at bounding box center [166, 437] width 11 height 11
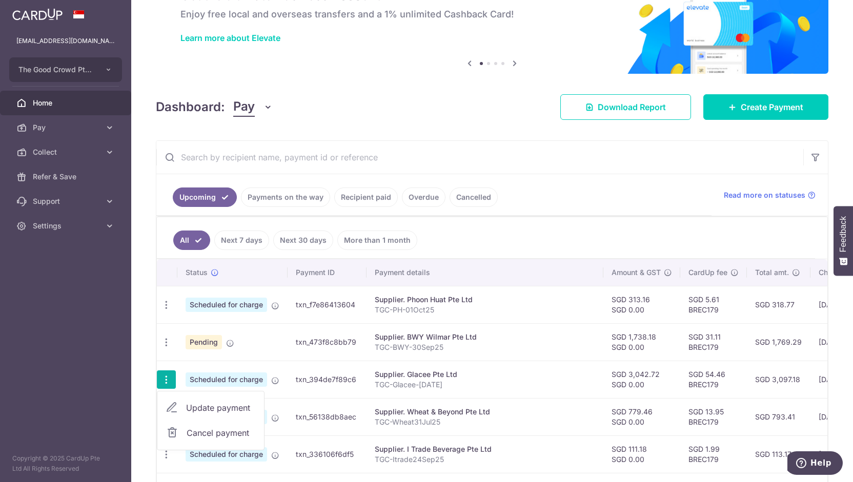
scroll to position [58, 0]
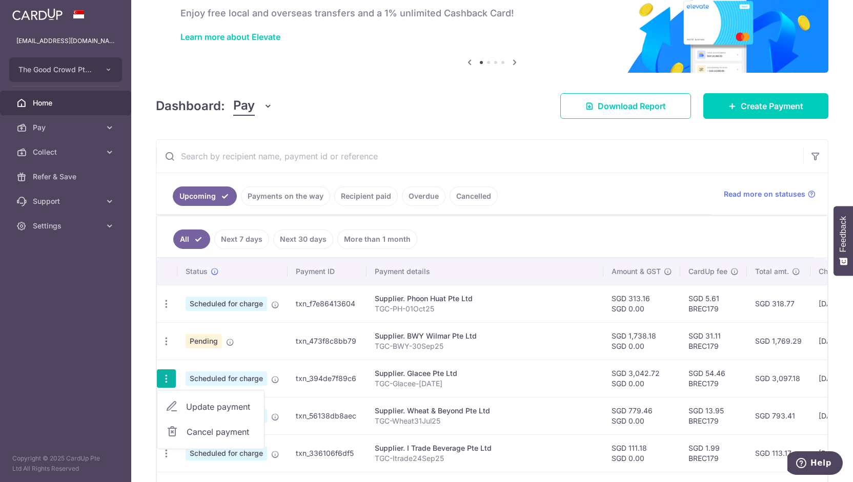
click at [315, 435] on td "txn_336106f6df5" at bounding box center [326, 453] width 79 height 37
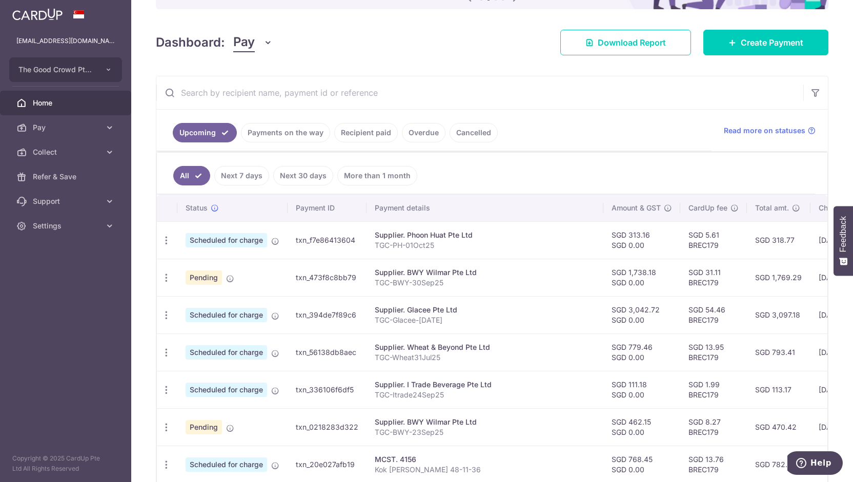
scroll to position [126, 0]
